Goal: Understand process/instructions: Learn how to perform a task or action

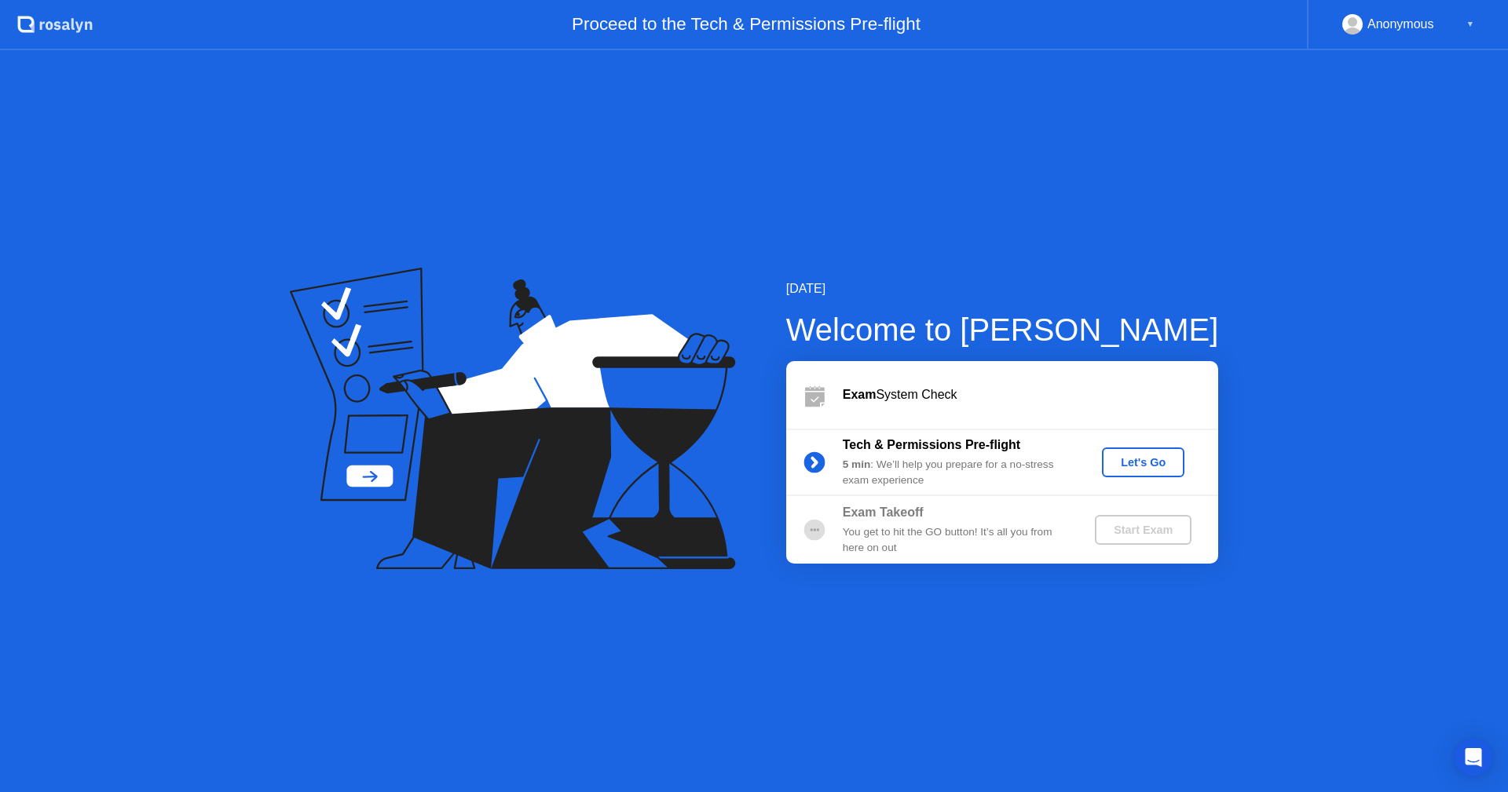
click at [1140, 463] on div "Let's Go" at bounding box center [1143, 462] width 70 height 13
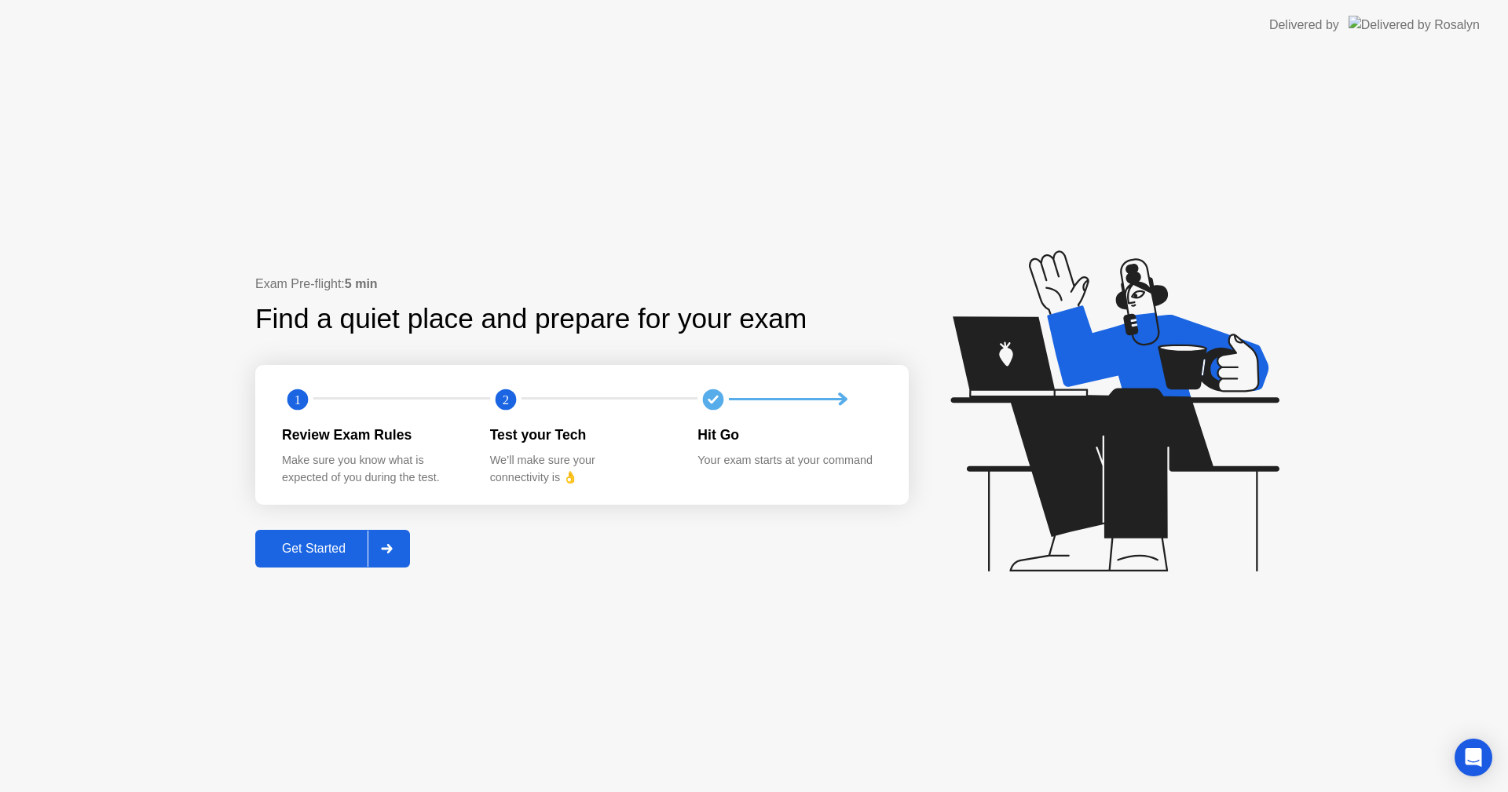
click at [385, 544] on icon at bounding box center [387, 548] width 12 height 9
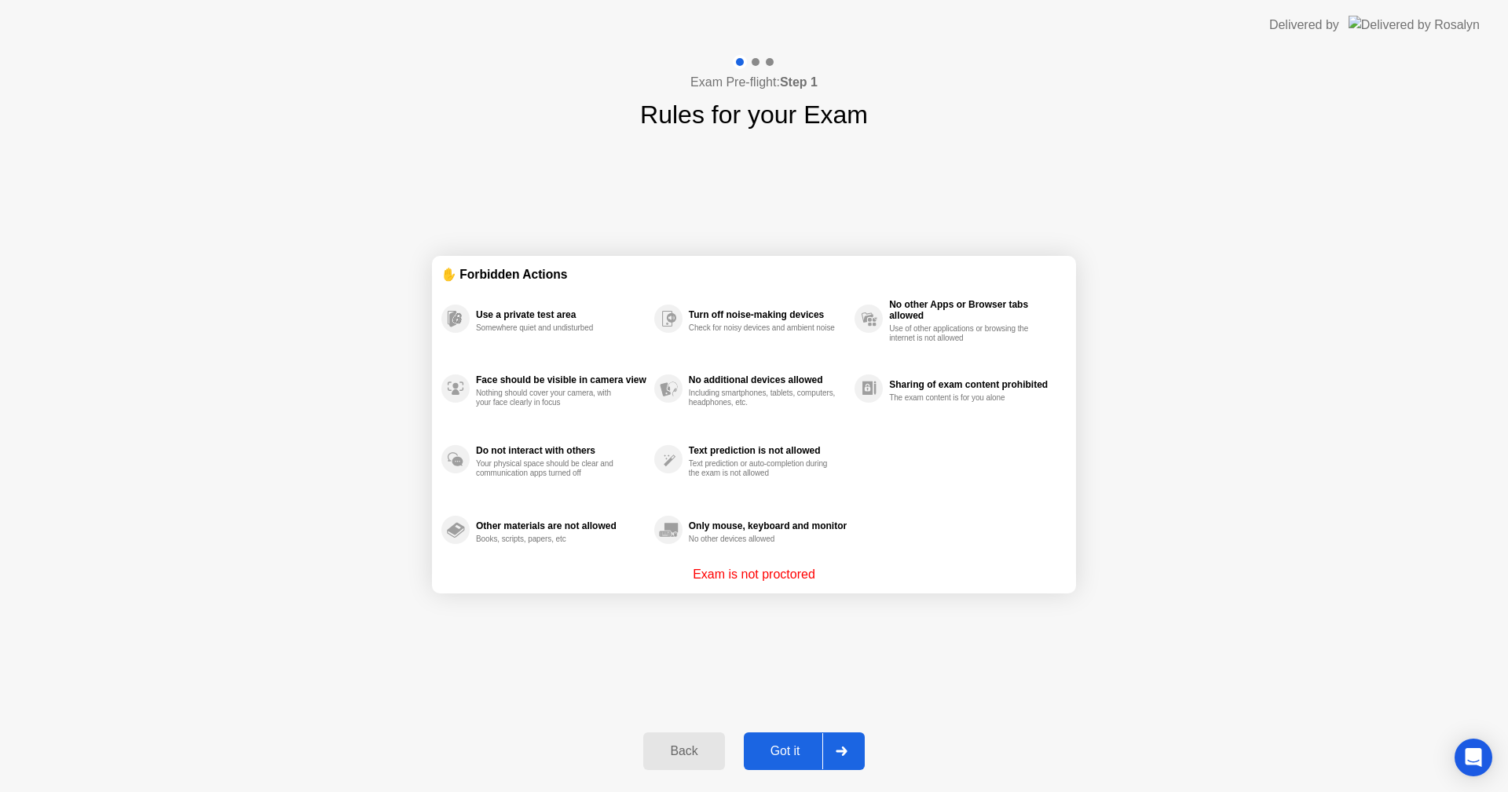
click at [784, 750] on div "Got it" at bounding box center [785, 751] width 74 height 14
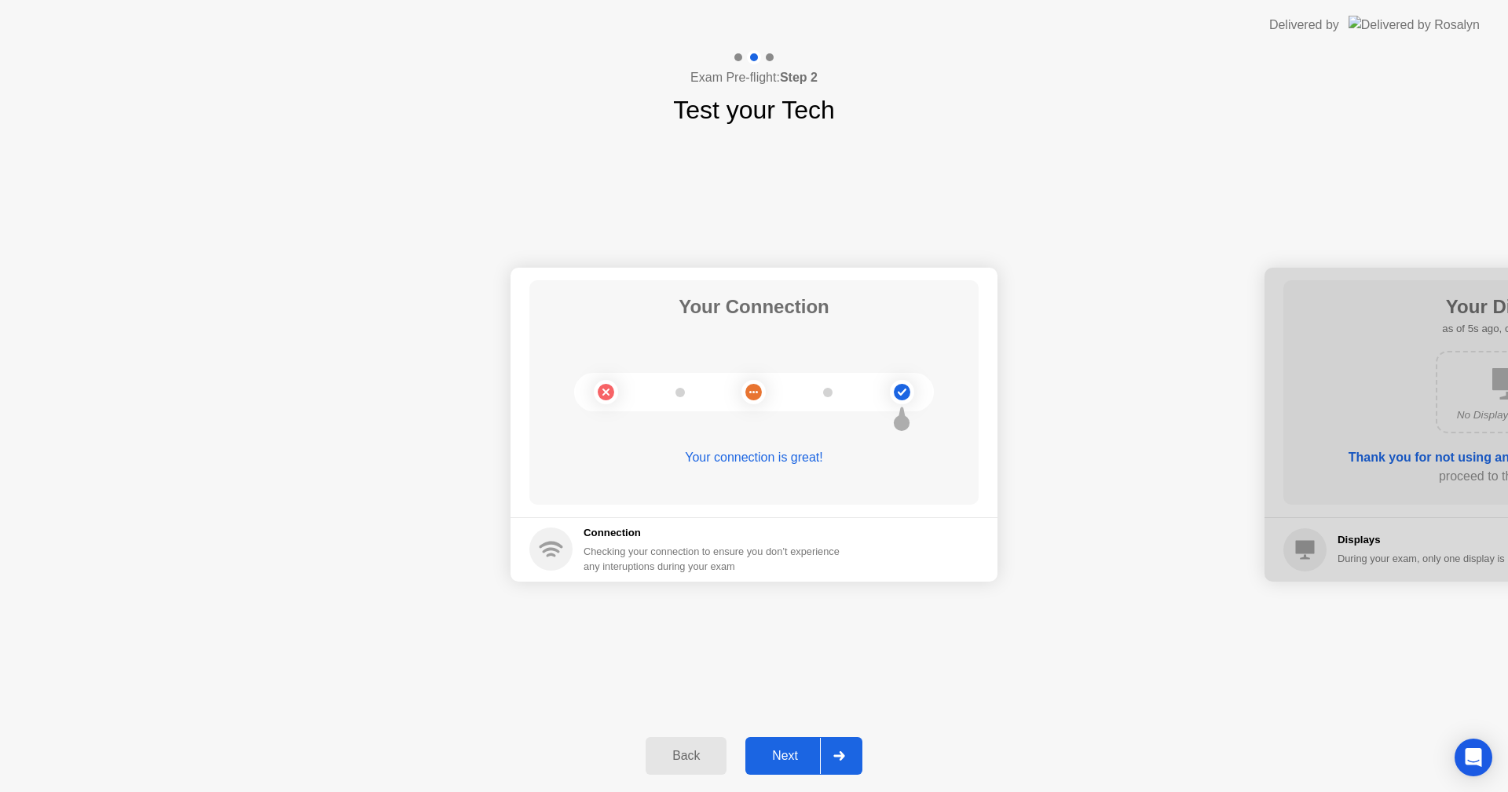
click at [784, 750] on div "Next" at bounding box center [785, 756] width 70 height 14
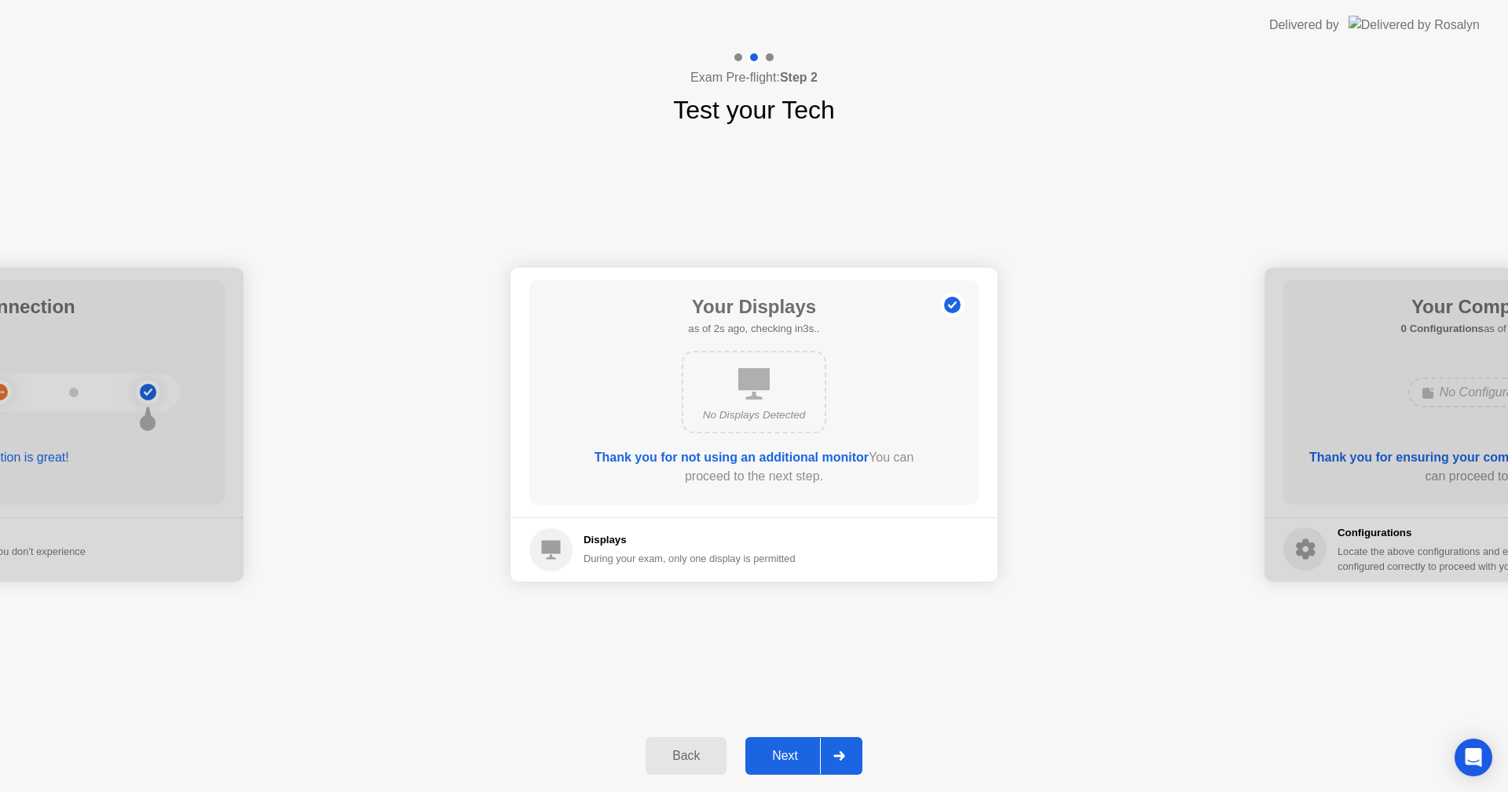
click at [784, 750] on div "Next" at bounding box center [785, 756] width 70 height 14
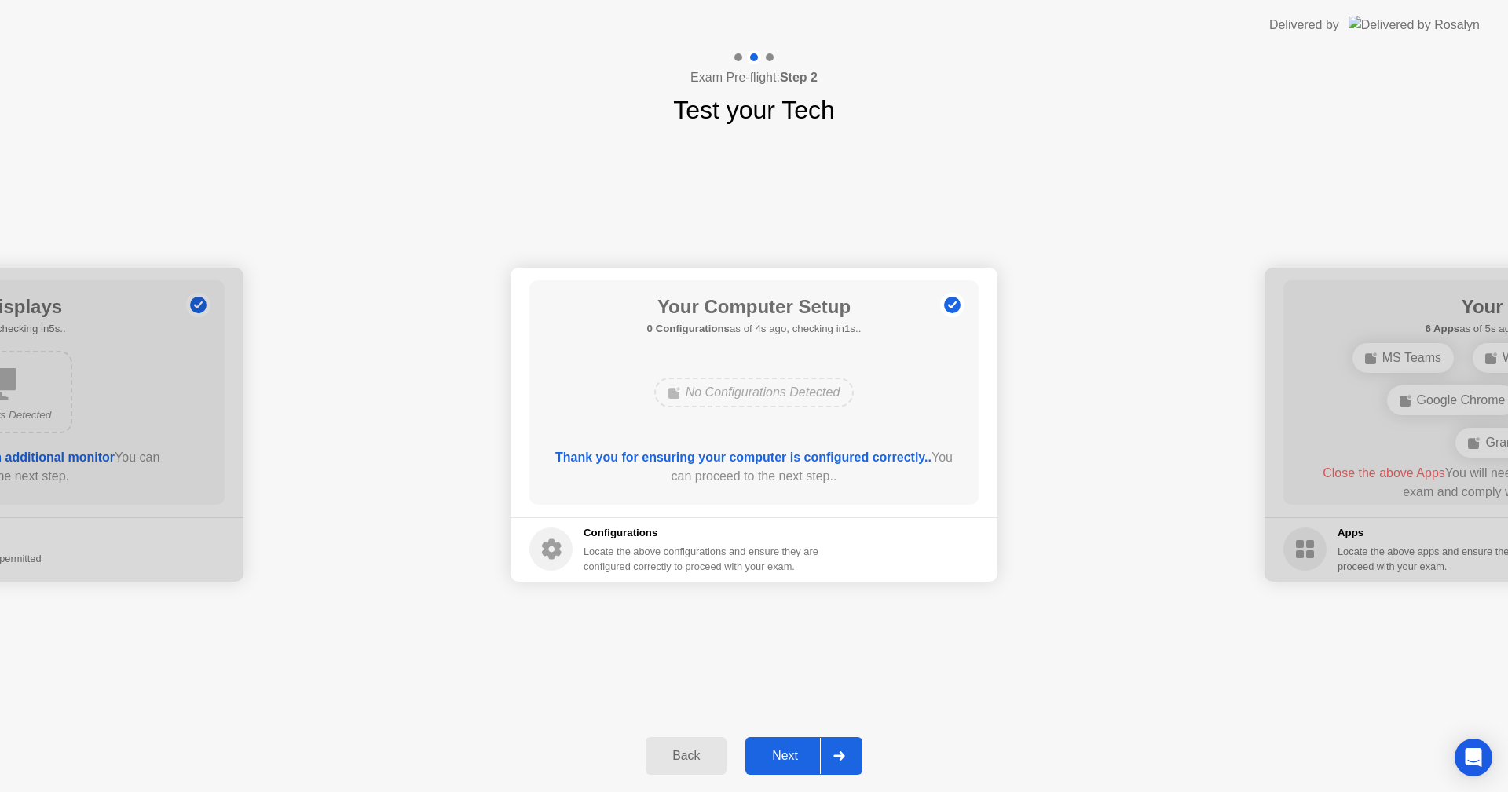
click at [784, 750] on div "Next" at bounding box center [785, 756] width 70 height 14
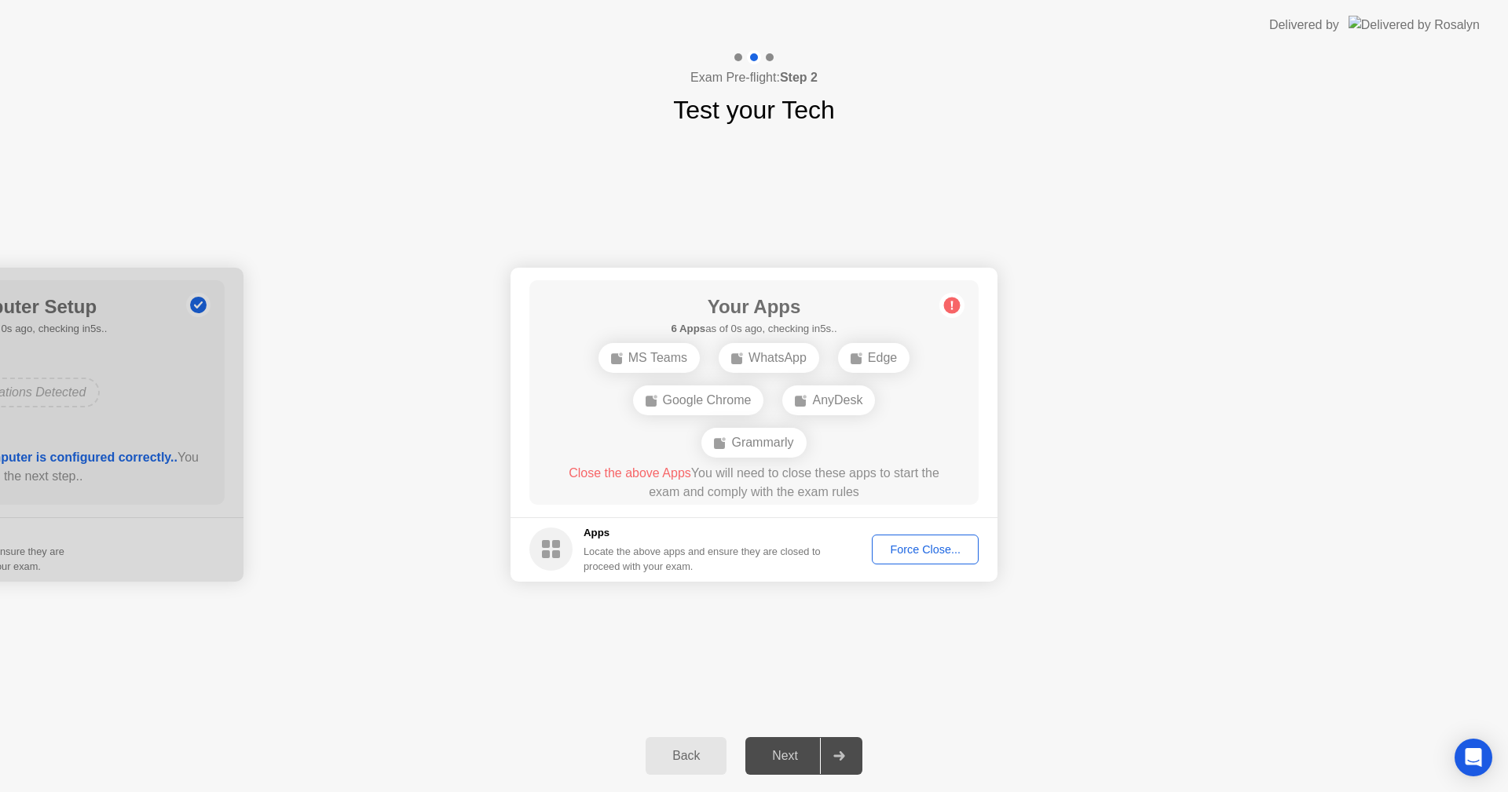
click at [791, 751] on div "Next" at bounding box center [785, 756] width 70 height 14
click at [936, 555] on div "Force Close..." at bounding box center [925, 549] width 96 height 13
